Goal: Transaction & Acquisition: Obtain resource

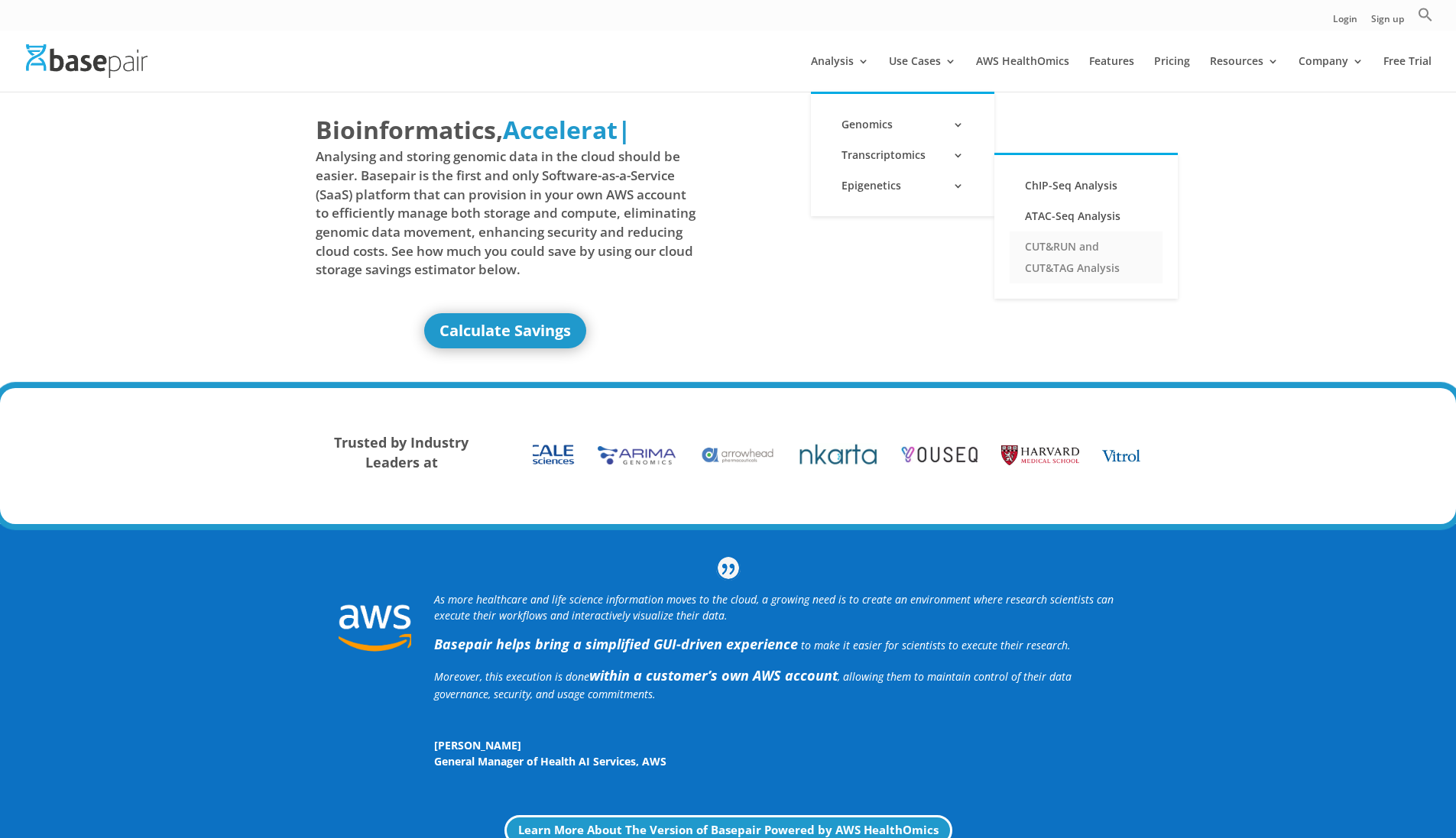
click at [1083, 265] on link "CUT&RUN and CUT&TAG Analysis" at bounding box center [1086, 258] width 153 height 52
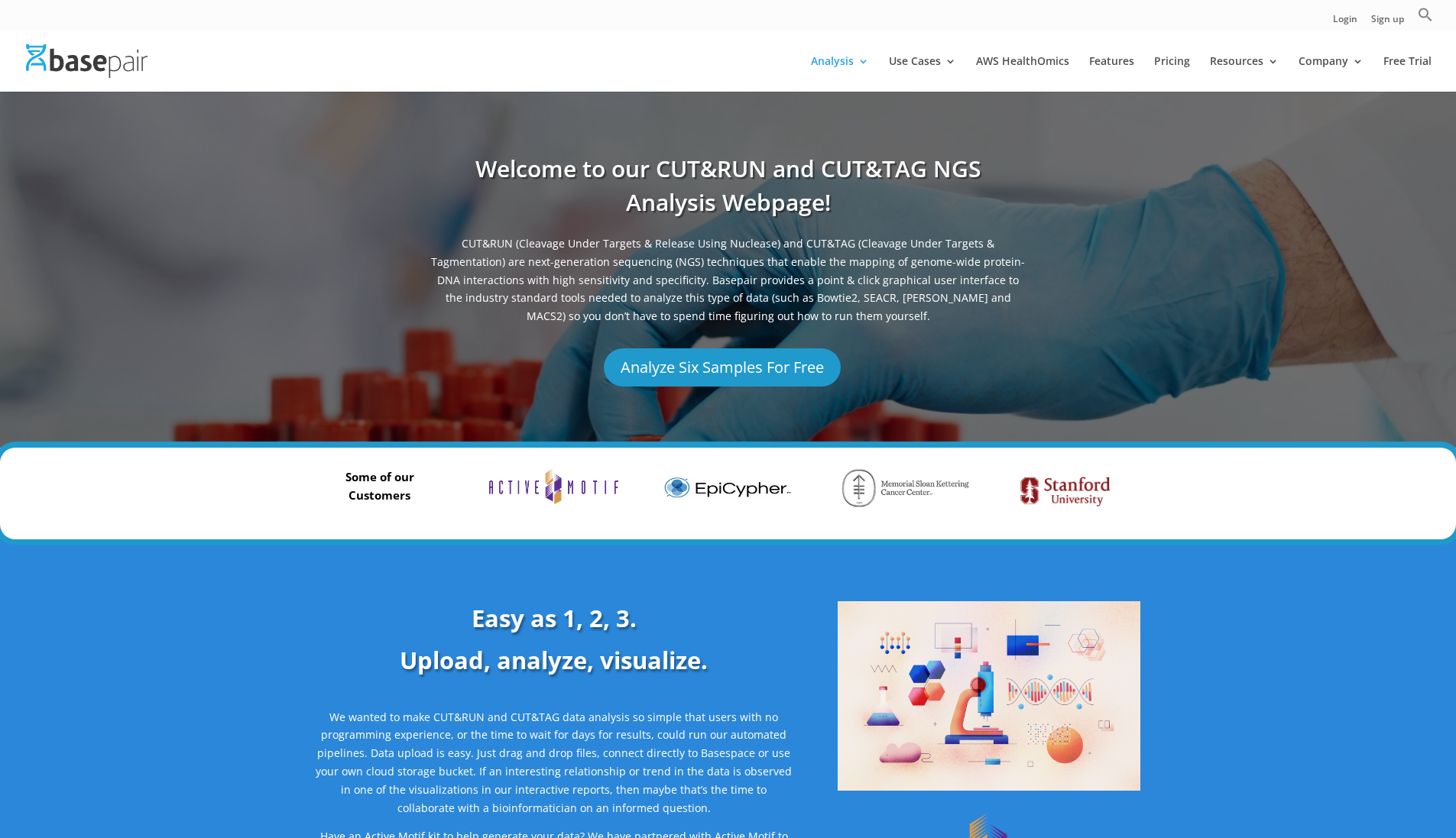
click at [732, 352] on link "Analyze Six Samples For Free" at bounding box center [722, 368] width 237 height 39
click at [1181, 63] on link "Pricing" at bounding box center [1171, 74] width 36 height 36
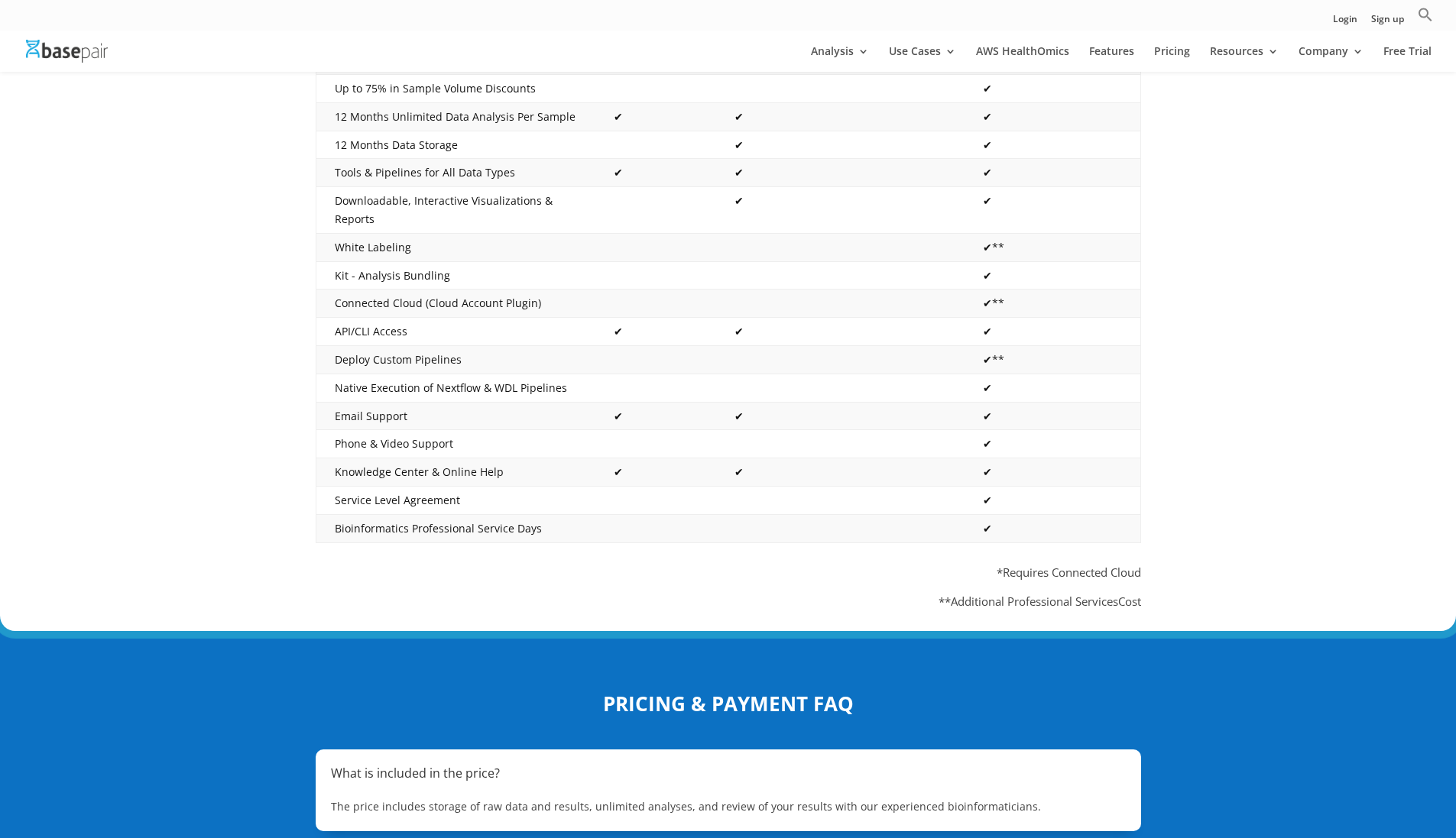
scroll to position [522, 0]
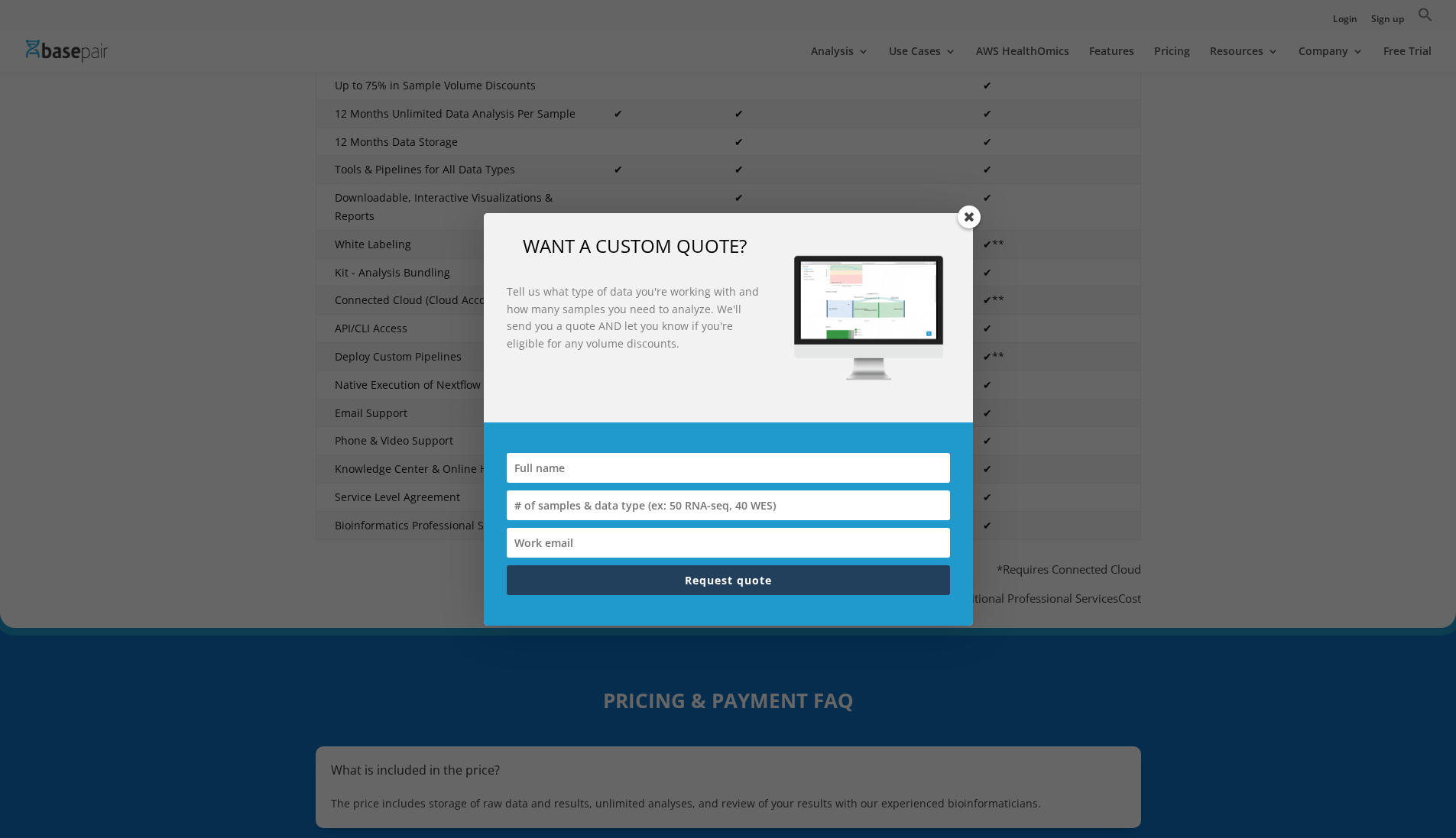
click at [972, 214] on span at bounding box center [969, 217] width 23 height 23
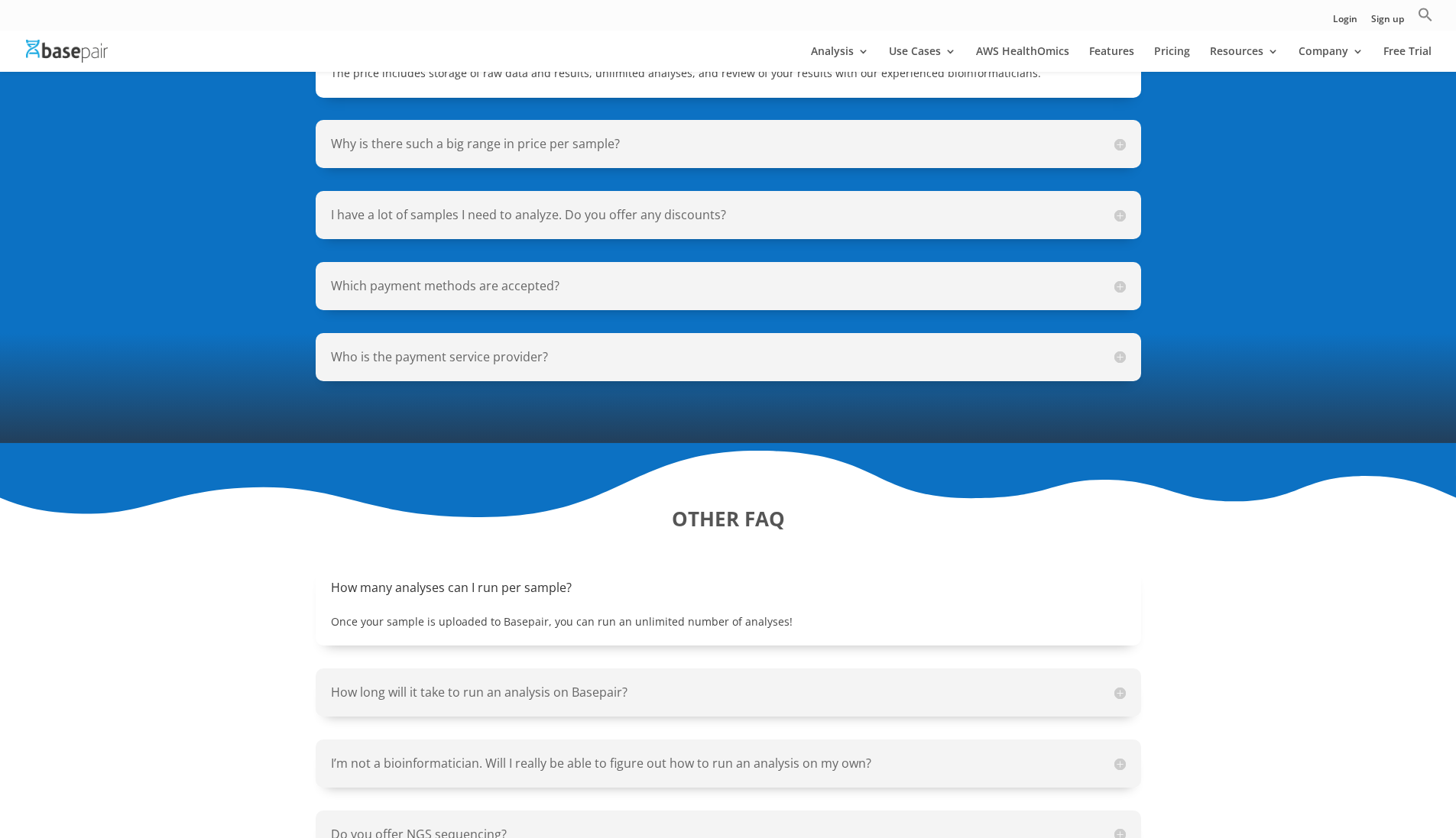
scroll to position [815, 0]
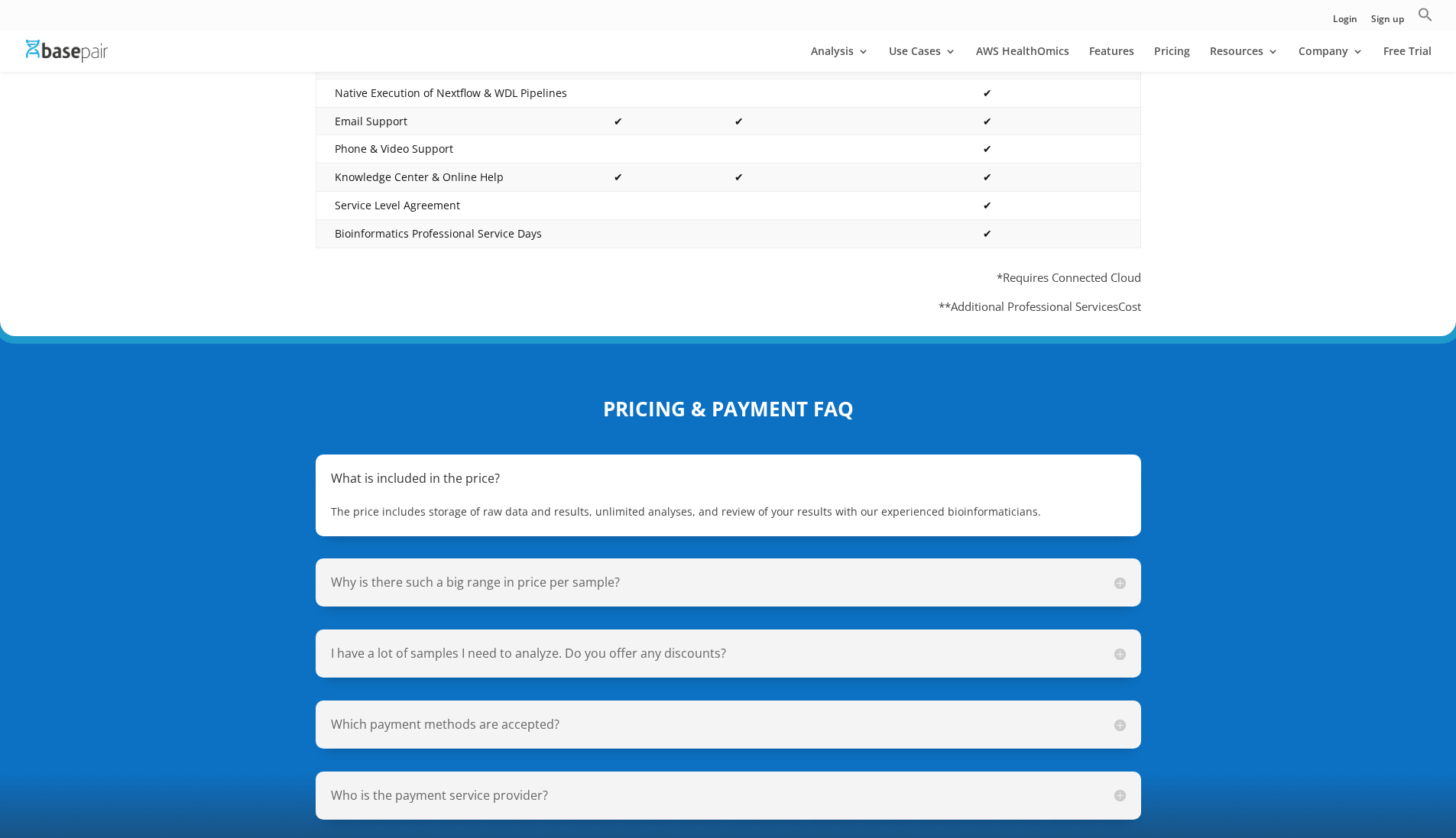
click at [911, 487] on div "The price includes storage of raw data and results, unlimited analyses, and rev…" at bounding box center [728, 504] width 795 height 33
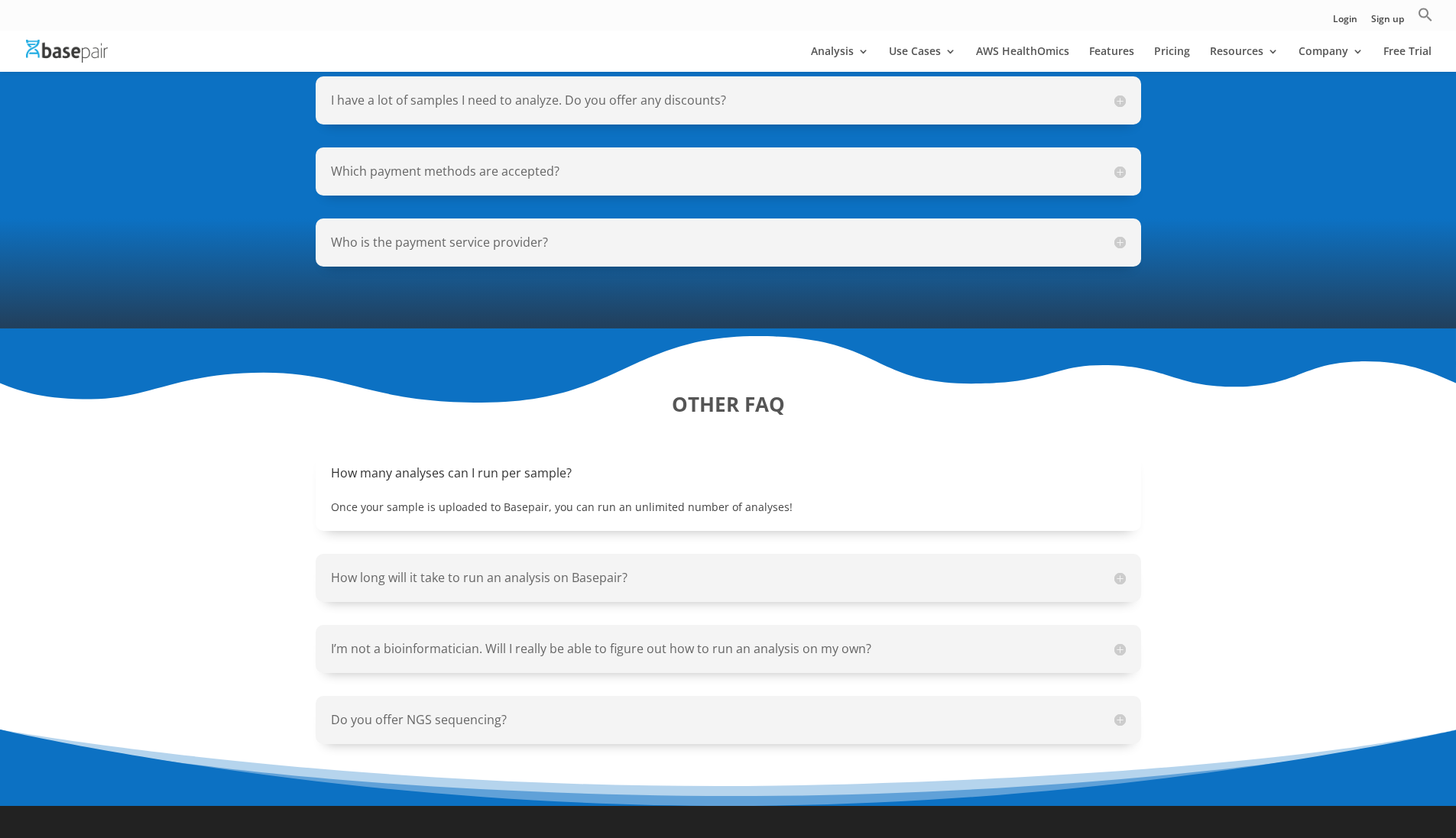
scroll to position [1452, 0]
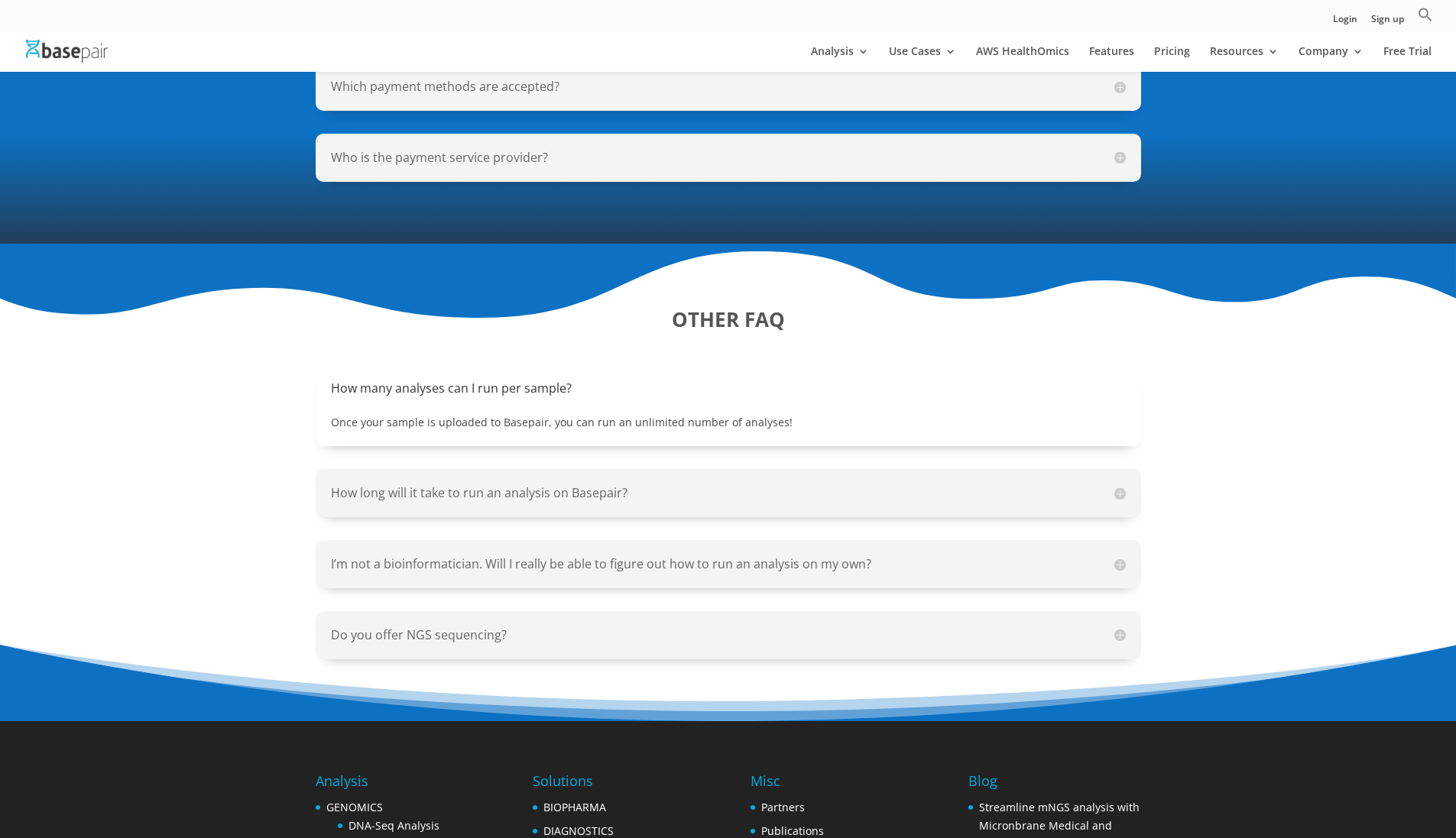
click at [1021, 409] on div "How many analyses can I run per sample? Once your sample is uploaded to Basepai…" at bounding box center [728, 405] width 826 height 82
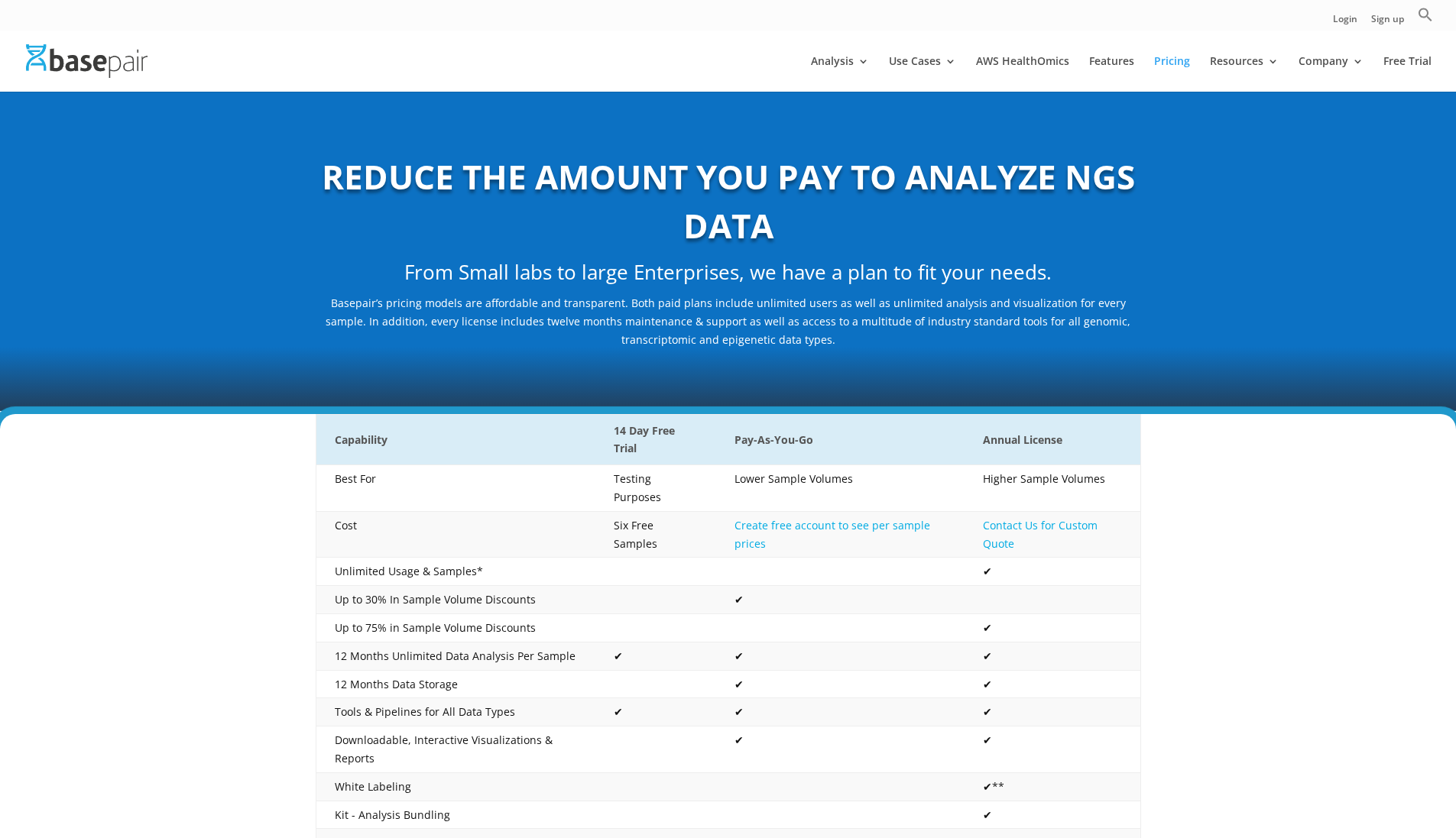
scroll to position [0, 0]
click at [1170, 64] on link "Pricing" at bounding box center [1171, 74] width 36 height 36
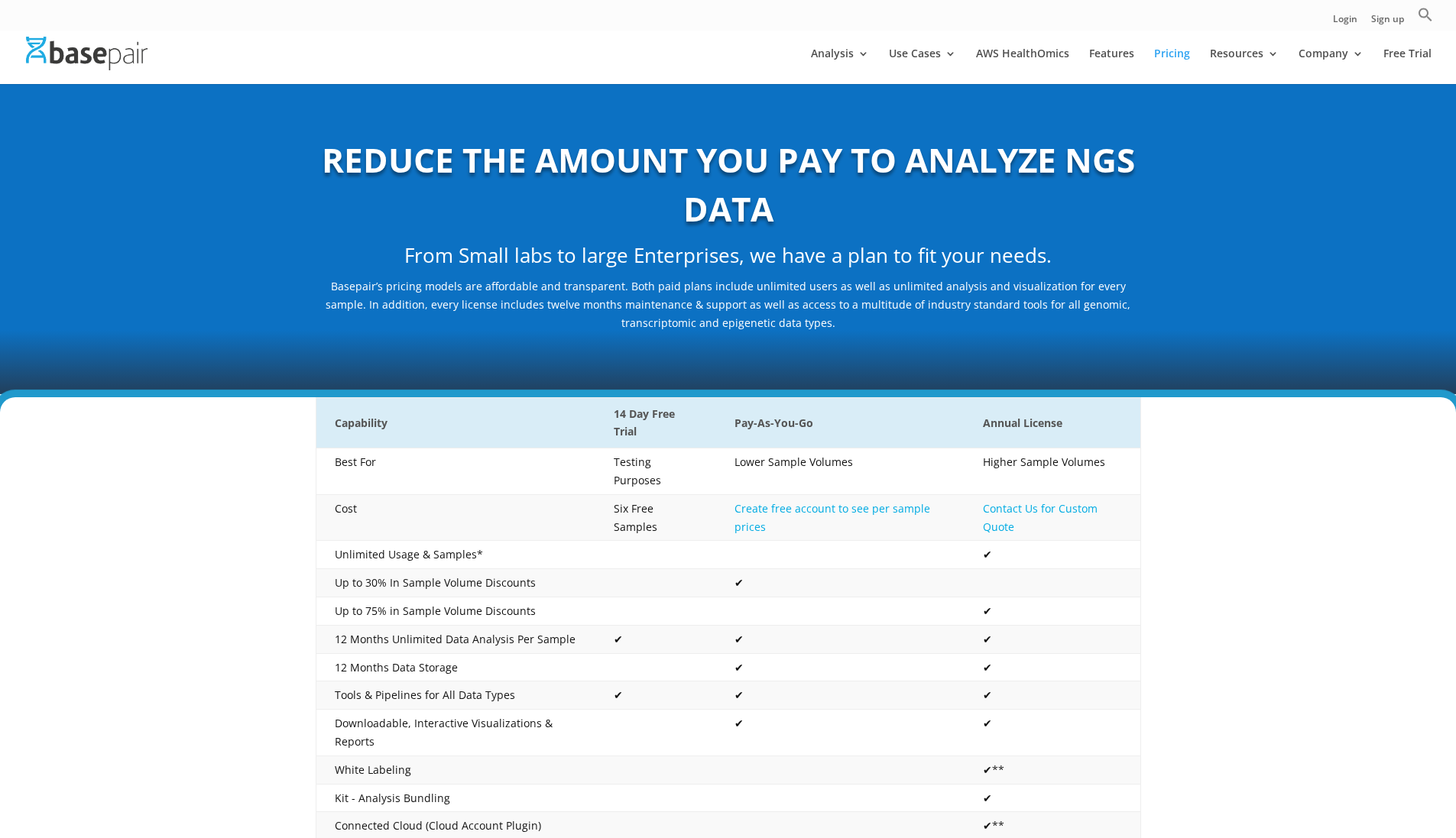
scroll to position [11, 0]
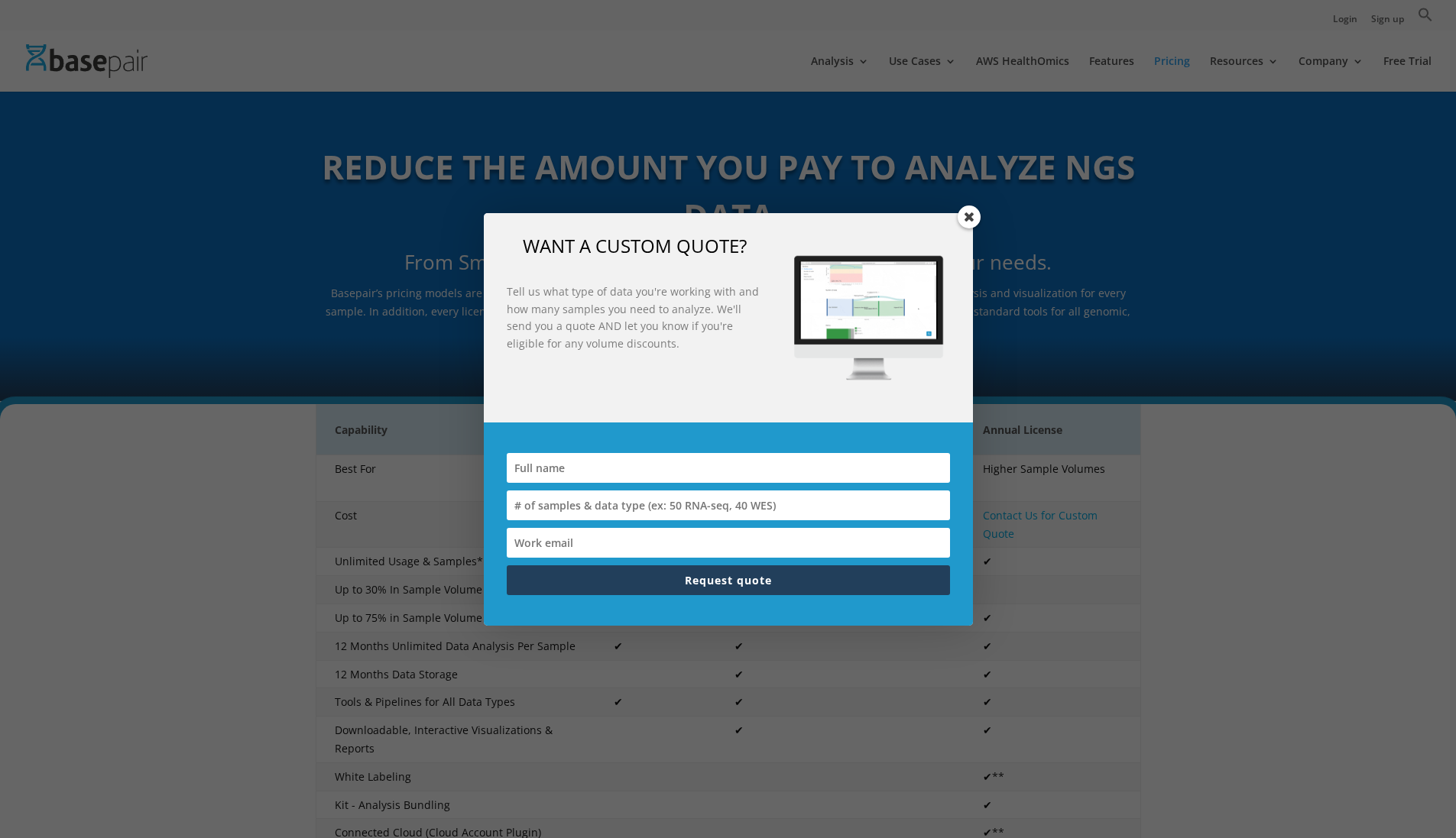
click at [970, 218] on span at bounding box center [969, 217] width 23 height 23
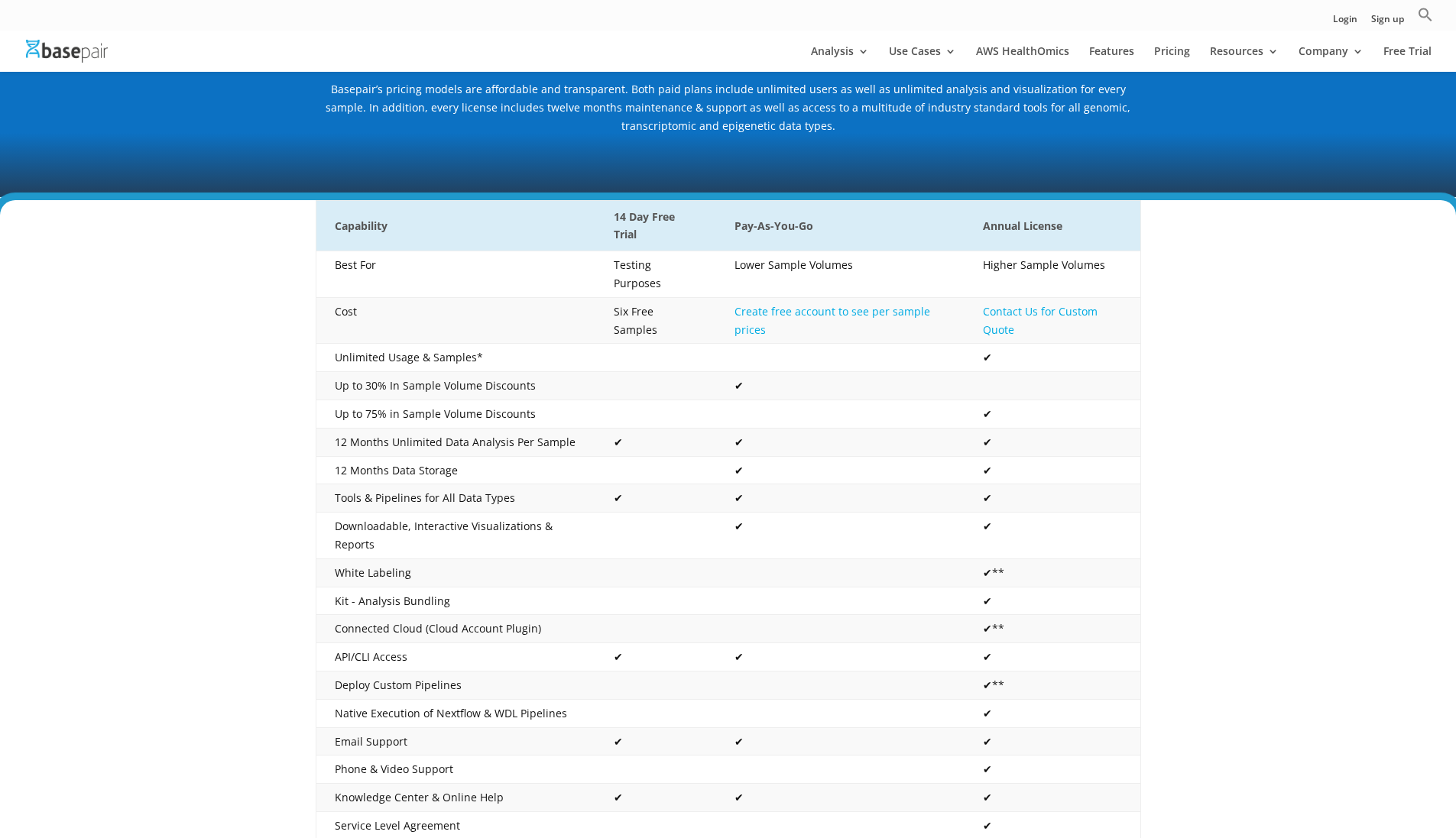
scroll to position [0, 0]
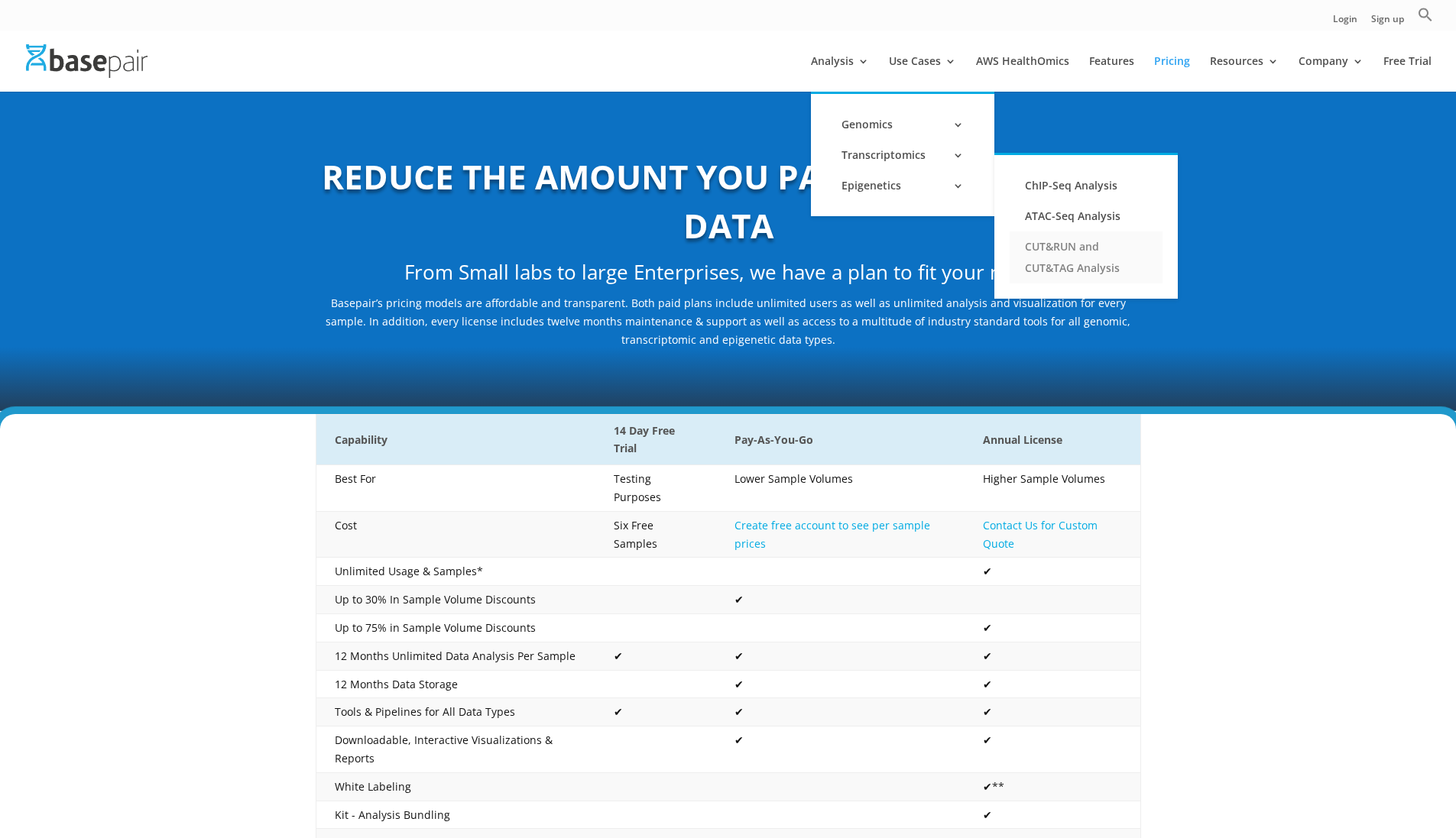
click at [1057, 249] on link "CUT&RUN and CUT&TAG Analysis" at bounding box center [1086, 258] width 153 height 52
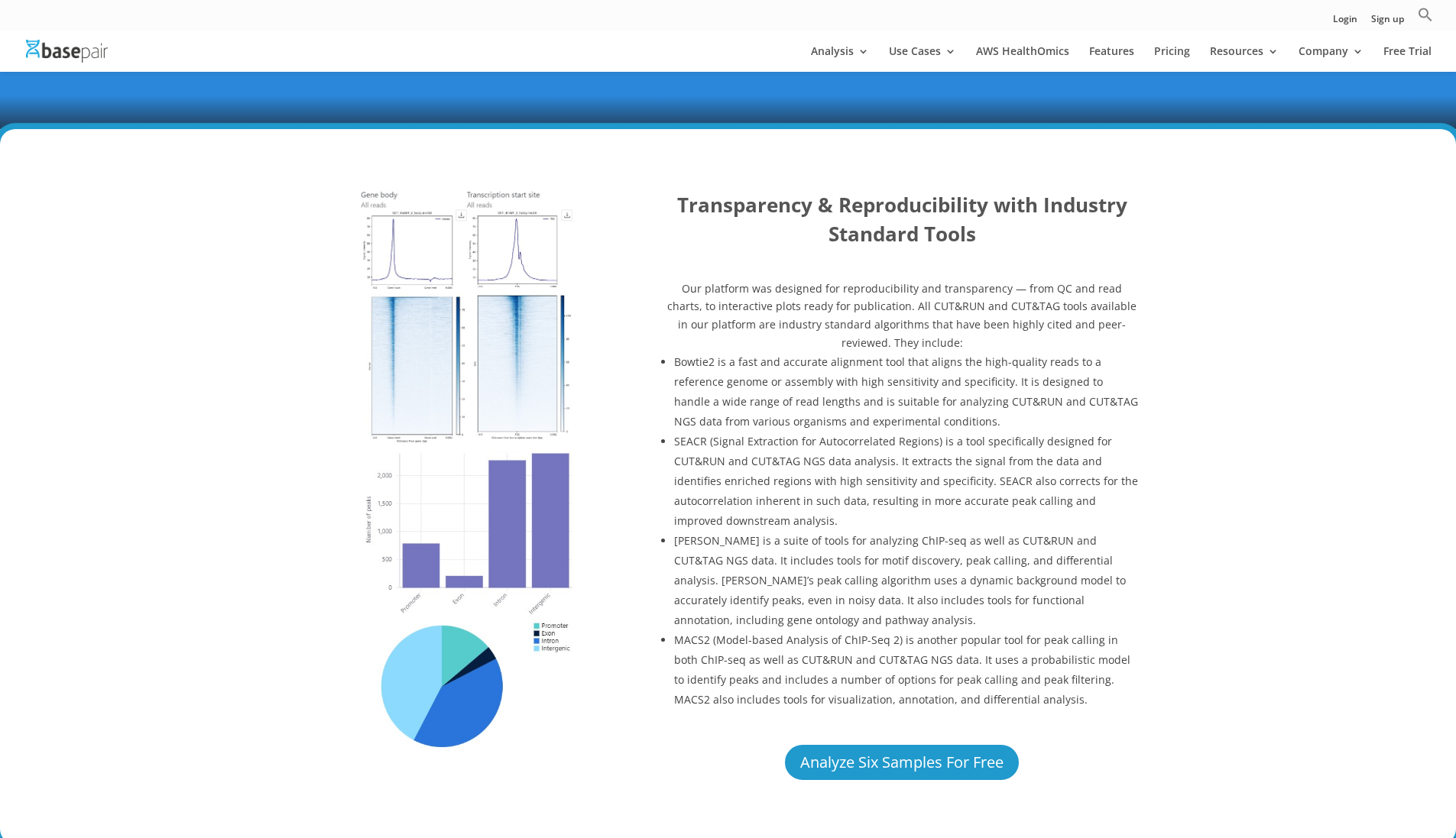
scroll to position [799, 0]
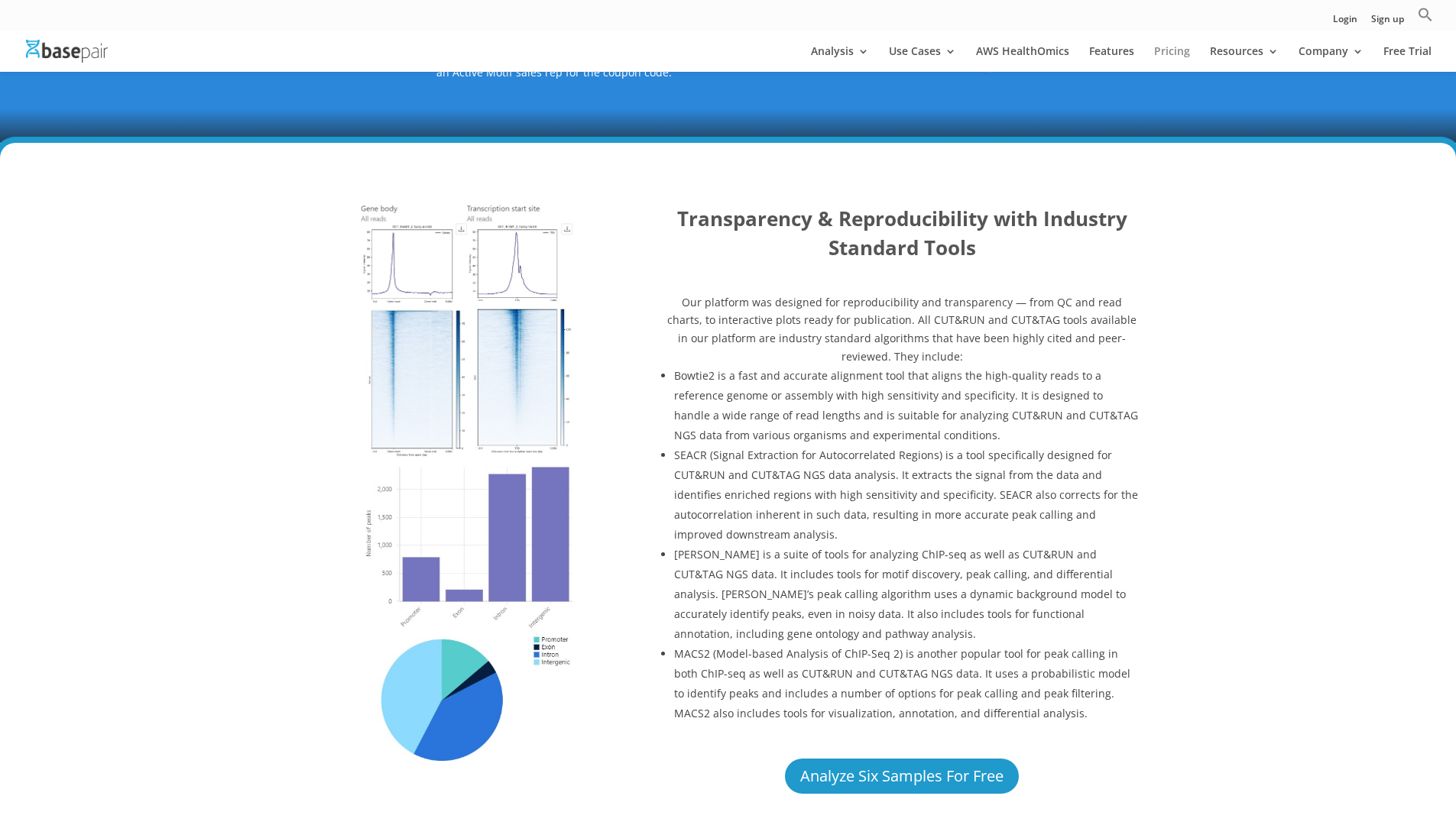
click at [1173, 50] on link "Pricing" at bounding box center [1171, 59] width 36 height 26
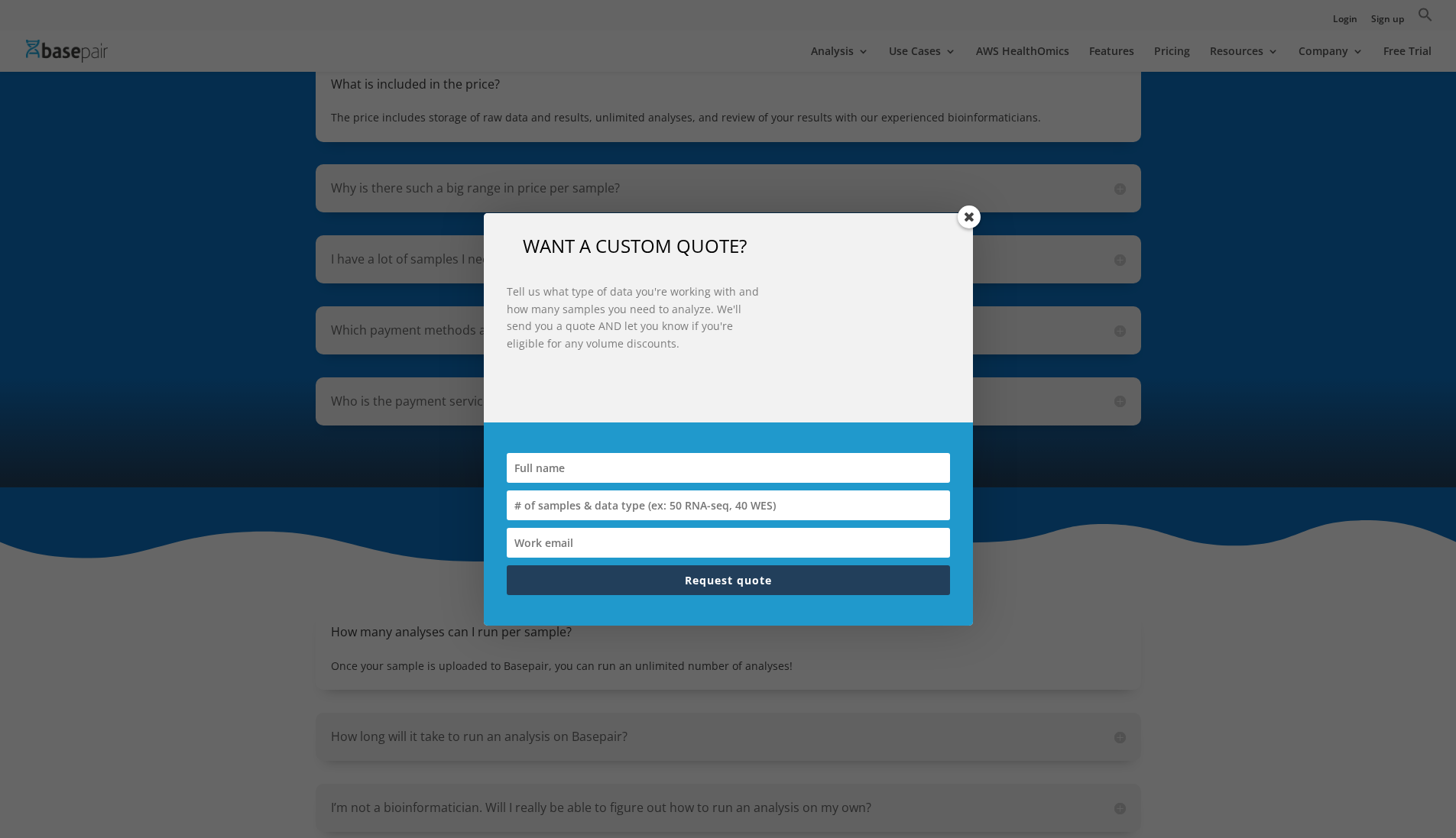
scroll to position [1441, 0]
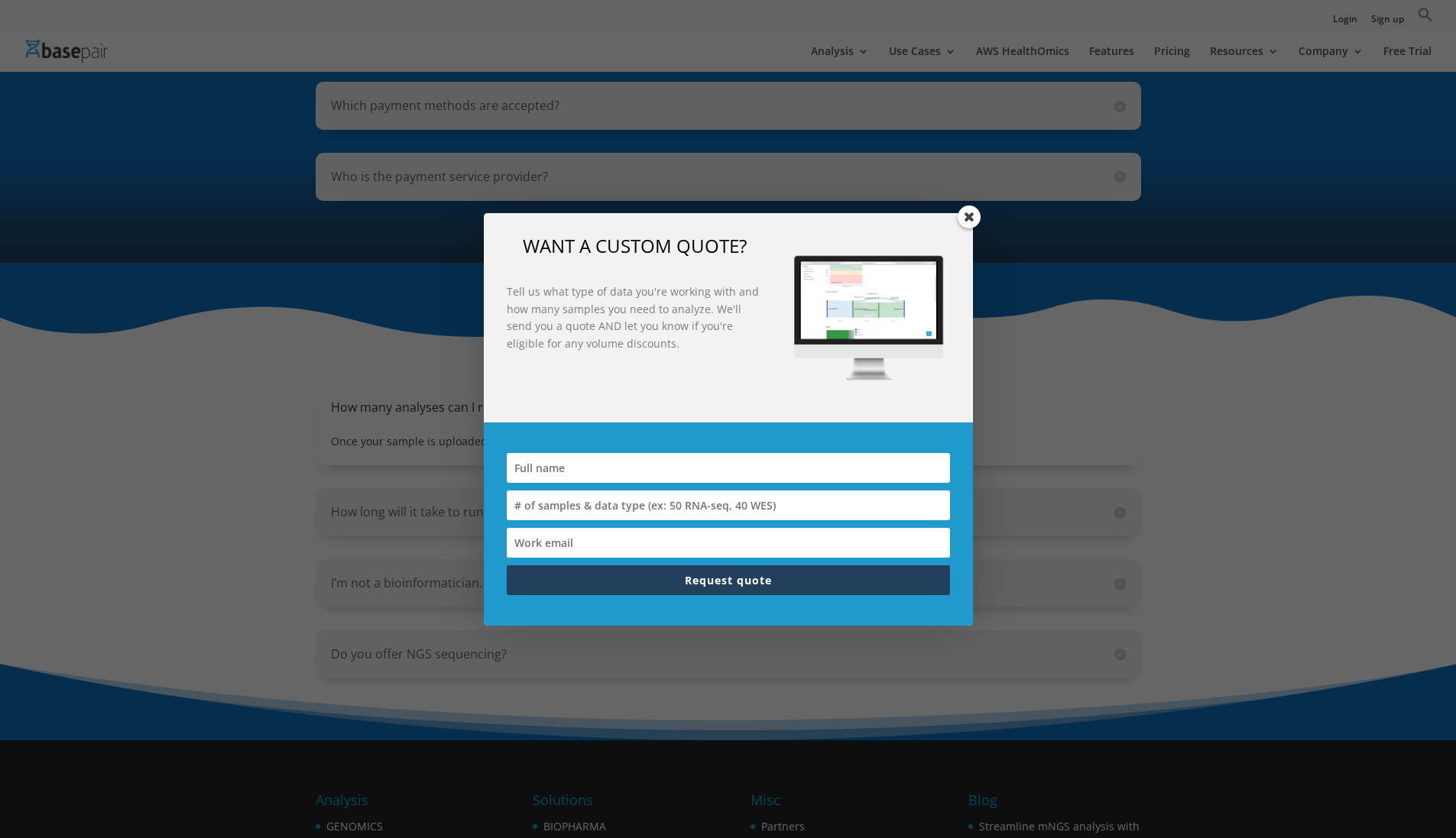
click at [656, 478] on input at bounding box center [728, 468] width 443 height 30
type input "Ismail Ozcan"
type input "CUT&TAG annual licence - price request"
type input "iozcan@salk.edu"
click at [683, 540] on input "iozcan@salk.edu" at bounding box center [728, 543] width 443 height 30
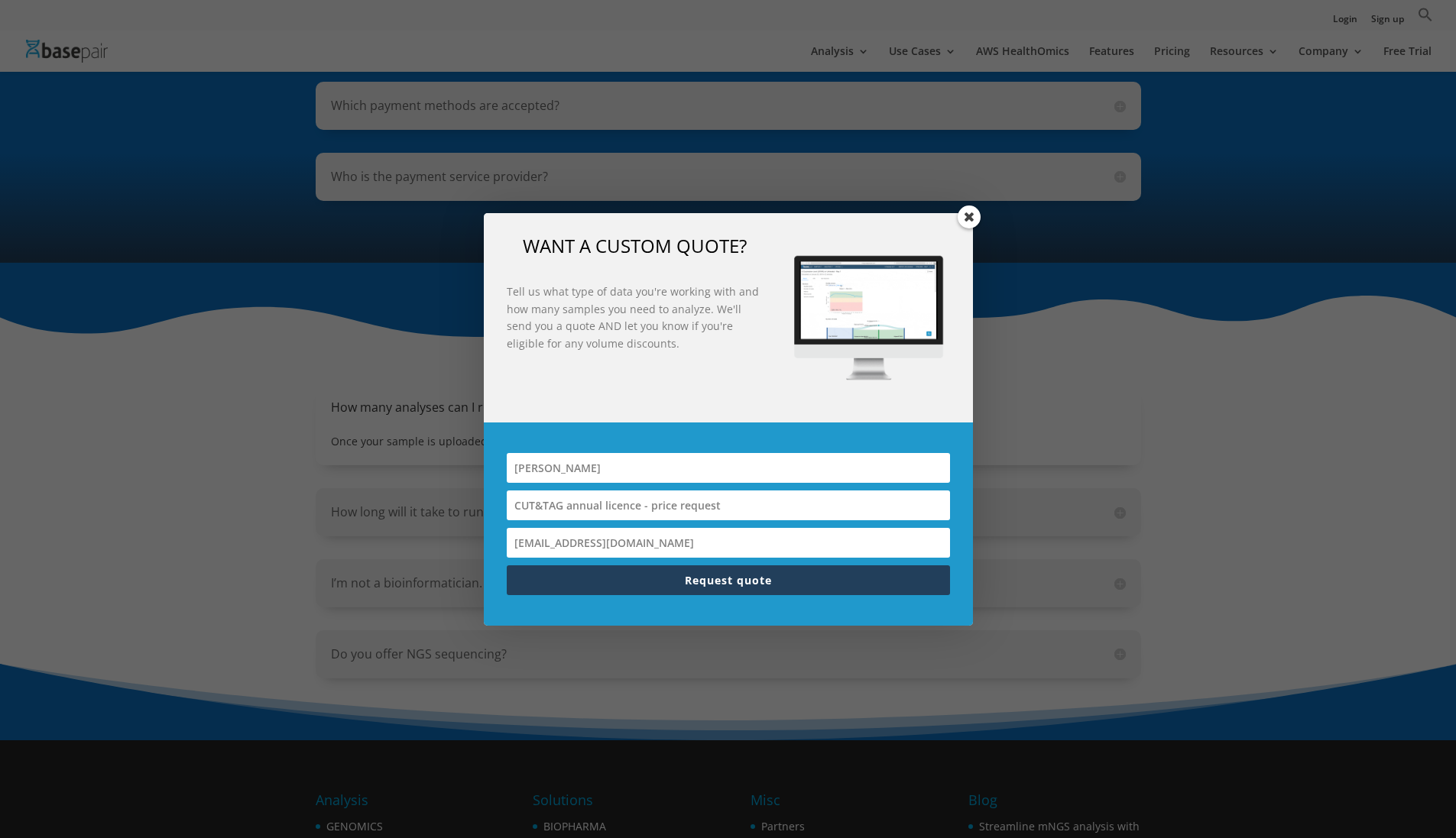
click at [802, 582] on button "Request quote" at bounding box center [728, 581] width 443 height 30
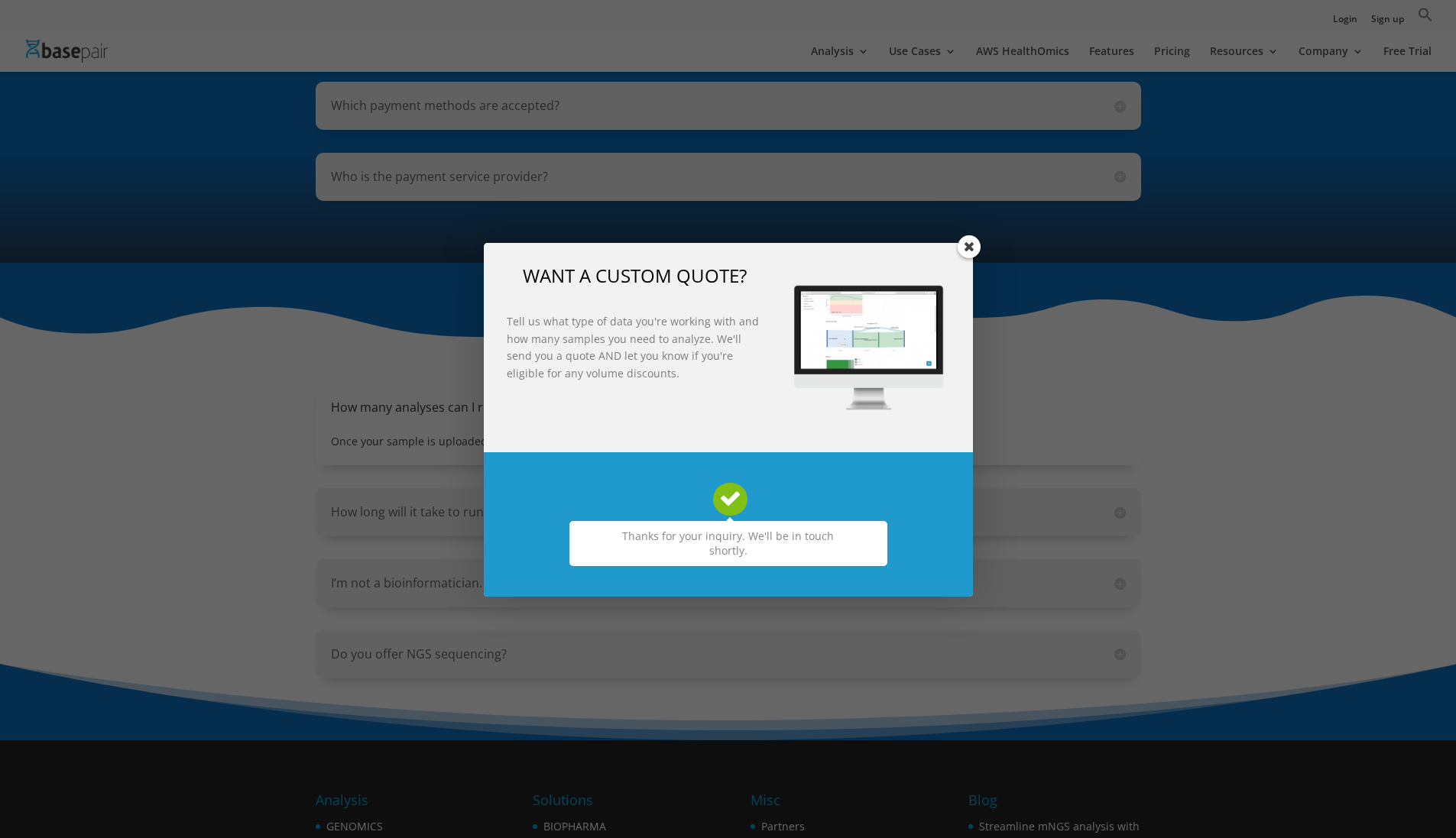
click at [971, 244] on span at bounding box center [969, 246] width 23 height 23
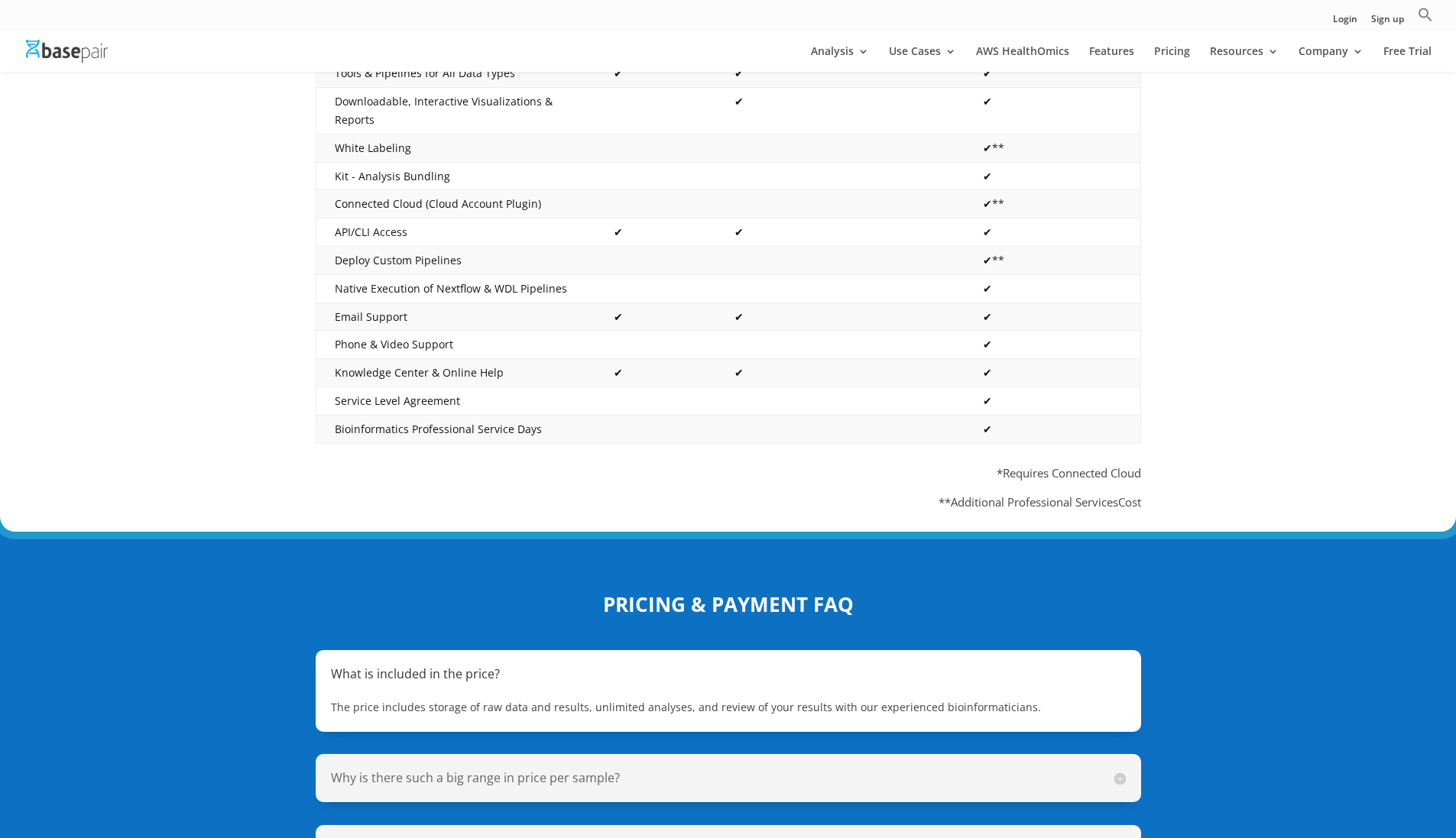
scroll to position [0, 0]
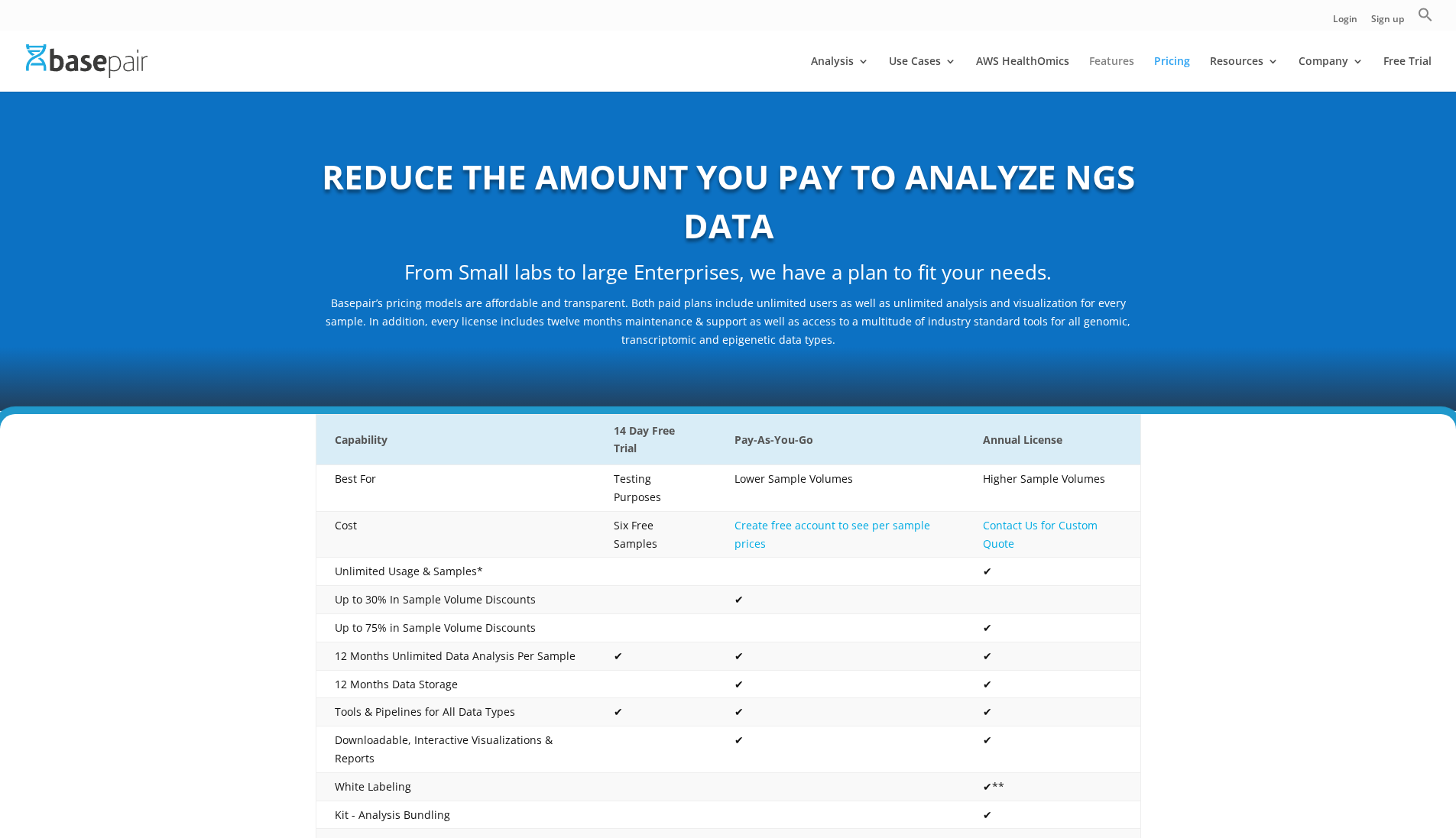
click at [1109, 59] on link "Features" at bounding box center [1112, 74] width 45 height 36
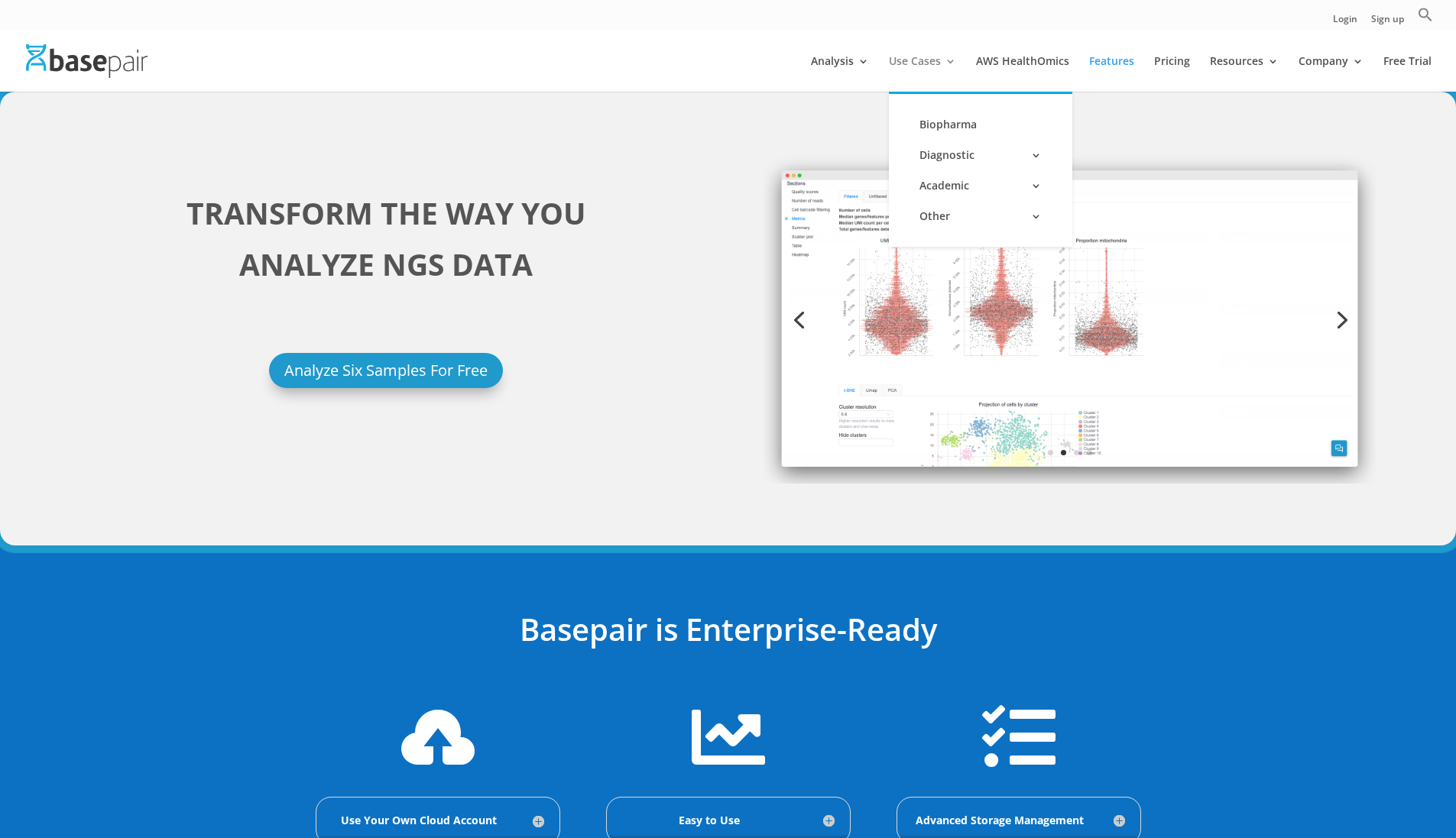
click at [934, 62] on link "Use Cases" at bounding box center [923, 74] width 67 height 36
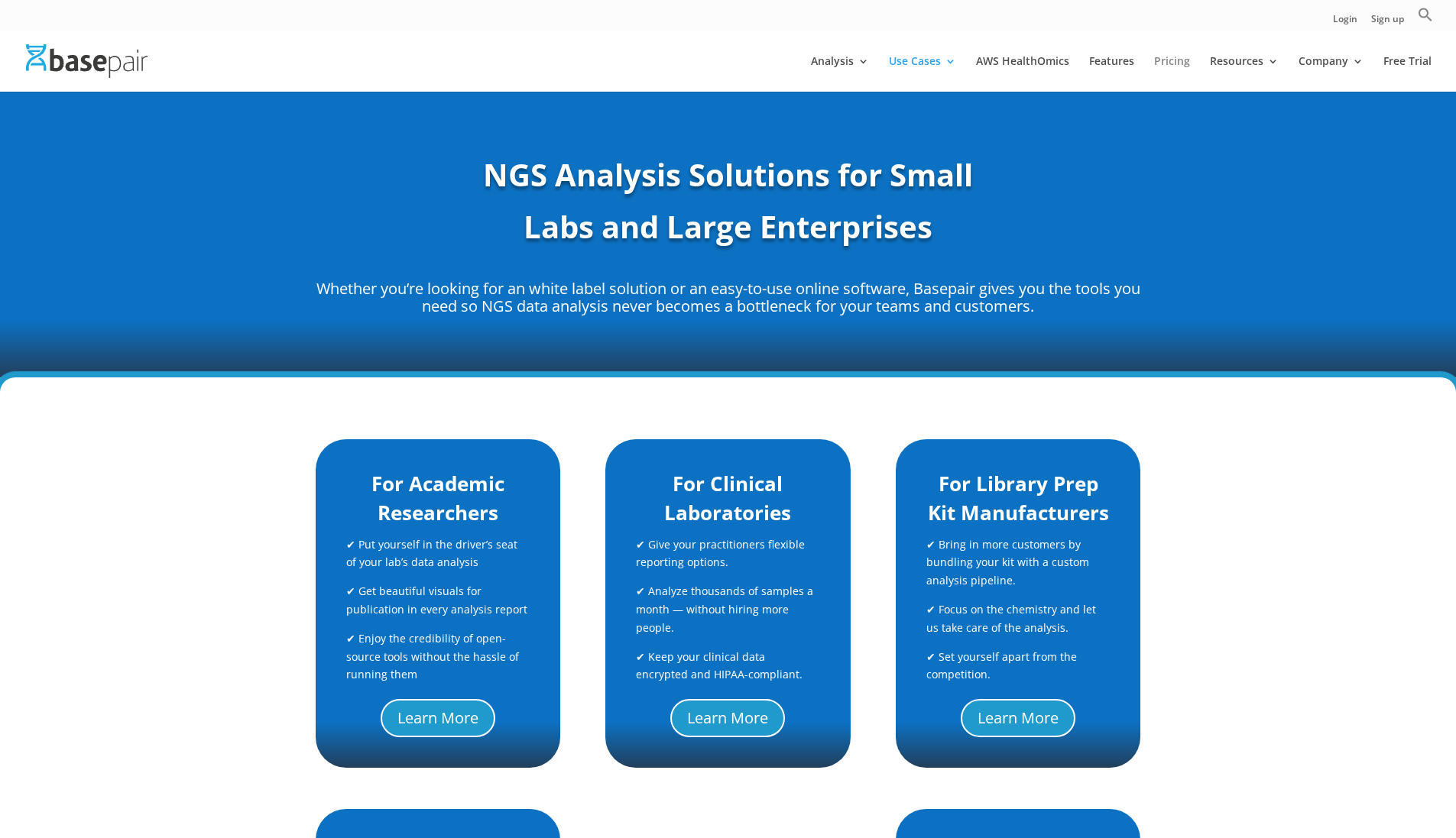
click at [1181, 64] on link "Pricing" at bounding box center [1171, 74] width 36 height 36
